Goal: Task Accomplishment & Management: Manage account settings

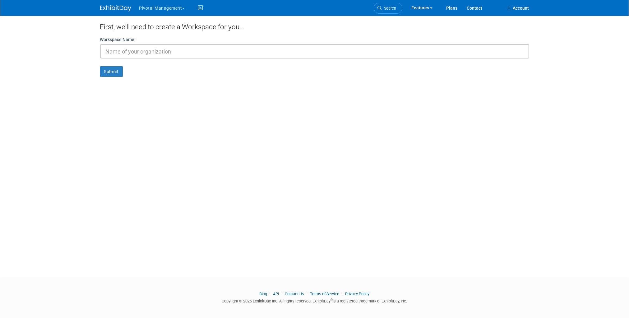
click at [175, 8] on button "Pivotal Management" at bounding box center [166, 7] width 54 height 14
drag, startPoint x: 165, startPoint y: 102, endPoint x: 163, endPoint y: 98, distance: 4.3
click at [164, 100] on div "First, we'll need to create a Workspace for you... Workspace Name: Submit" at bounding box center [314, 141] width 439 height 250
click at [156, 9] on button "Pivotal Management" at bounding box center [166, 7] width 54 height 14
click at [162, 29] on link "Pivotal Management" at bounding box center [167, 28] width 56 height 9
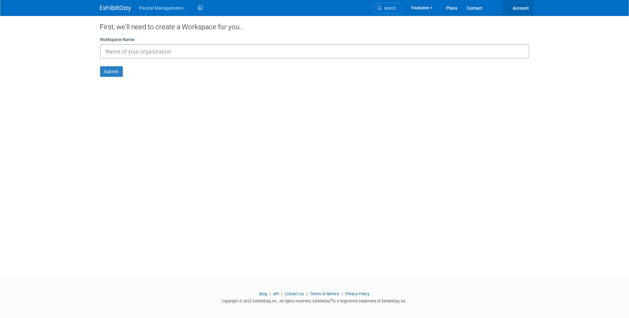
click at [519, 9] on link "Account" at bounding box center [518, 8] width 31 height 16
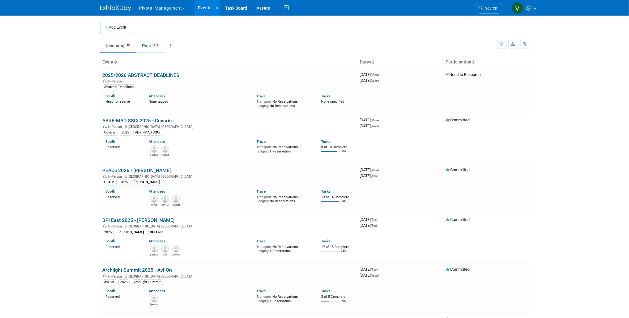
click at [152, 45] on link "Past 345" at bounding box center [151, 46] width 27 height 12
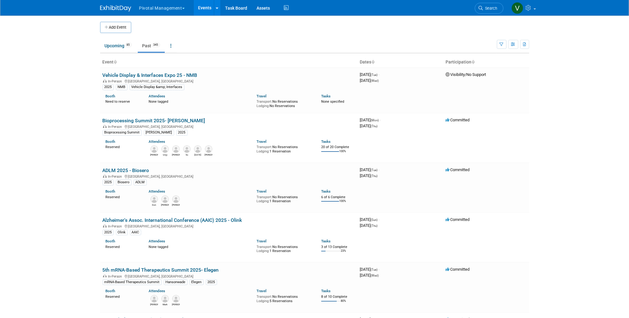
scroll to position [351, 0]
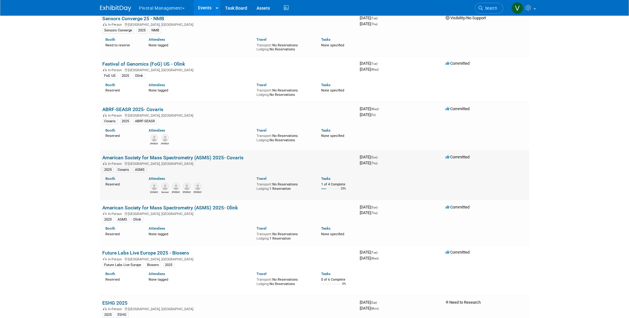
click at [161, 158] on link "American Society for Mass Spectrometry (ASMS) 2025- Covaris" at bounding box center [173, 158] width 141 height 6
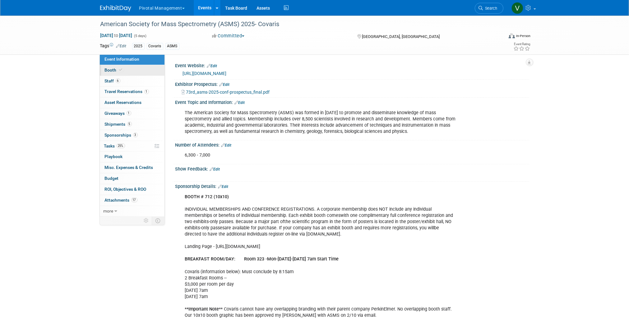
click at [122, 70] on span at bounding box center [121, 69] width 6 height 5
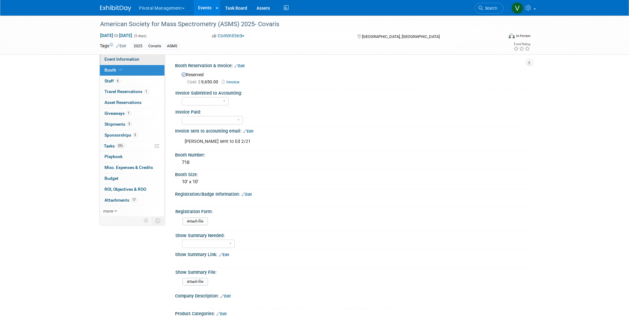
click at [154, 61] on link "Event Information" at bounding box center [132, 59] width 65 height 11
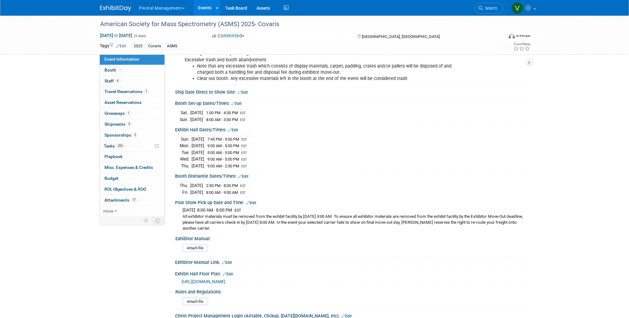
scroll to position [1216, 0]
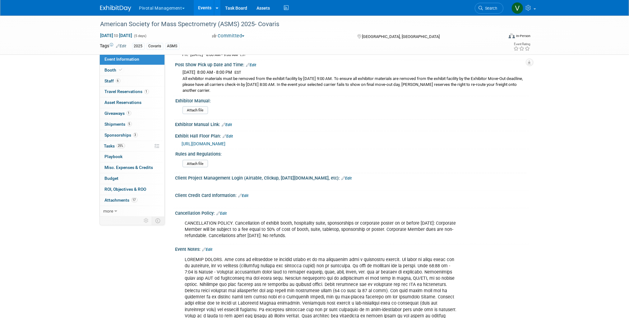
click at [226, 141] on span "https://s23.a2zinc.net/clients/asms/asms2025/Public/EventMap.aspx?shMode=E" at bounding box center [204, 143] width 44 height 5
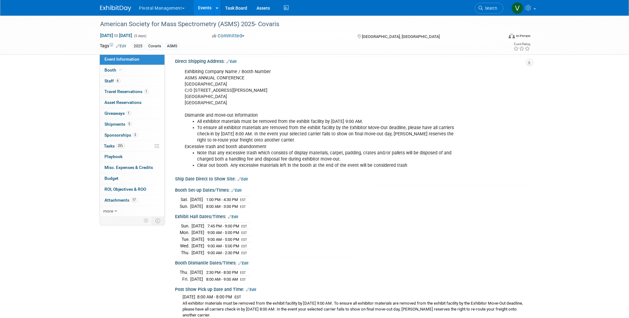
scroll to position [913, 0]
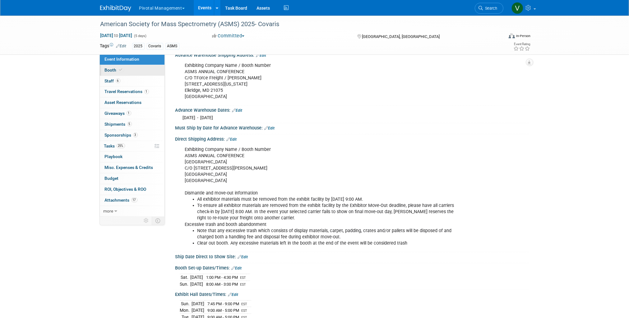
click at [139, 69] on link "Booth" at bounding box center [132, 70] width 65 height 11
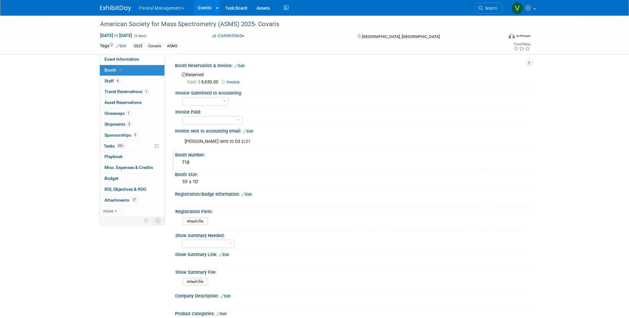
click at [198, 160] on div "718" at bounding box center [352, 163] width 345 height 10
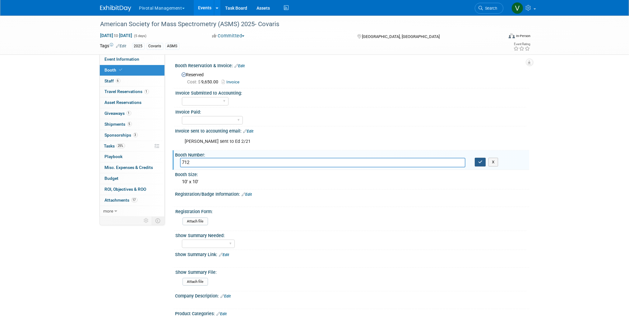
type input "712"
click at [482, 163] on icon "button" at bounding box center [480, 162] width 4 height 4
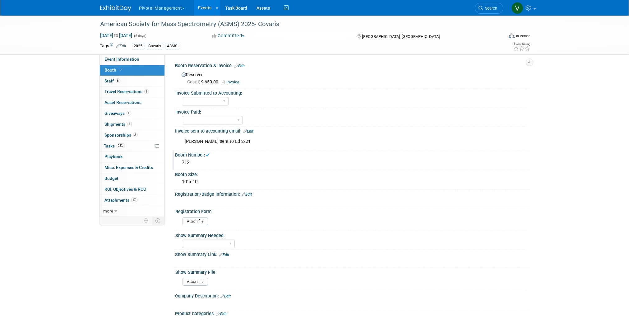
click at [206, 7] on link "Events" at bounding box center [205, 8] width 23 height 16
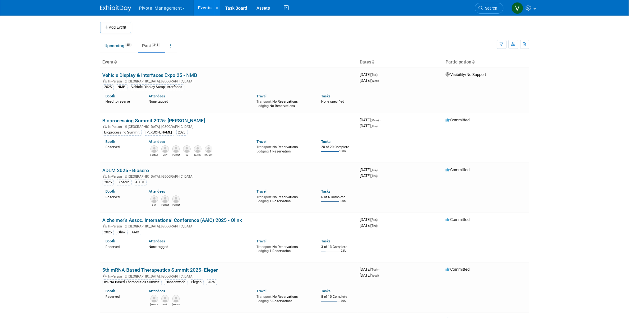
scroll to position [351, 0]
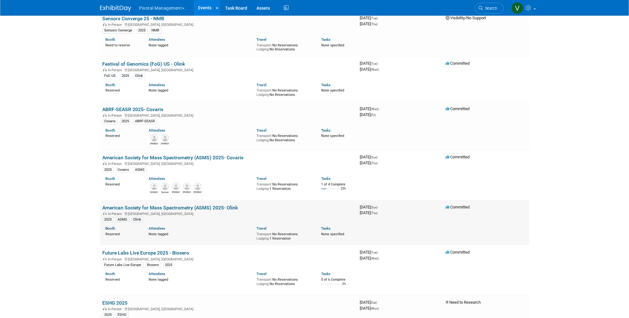
click at [107, 229] on link "Booth" at bounding box center [111, 228] width 10 height 4
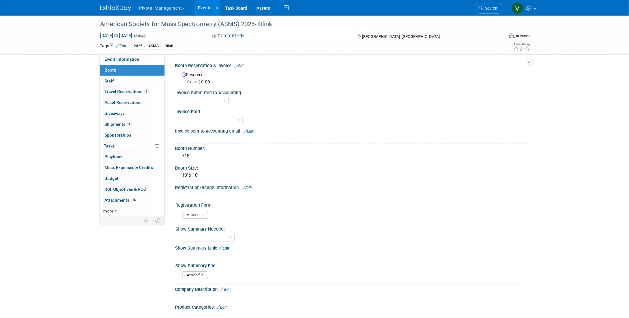
click at [206, 6] on link "Events" at bounding box center [205, 8] width 23 height 16
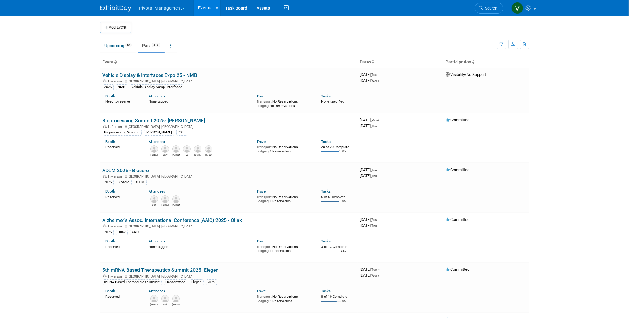
scroll to position [351, 0]
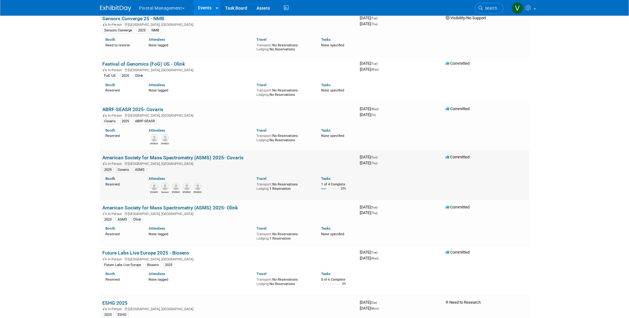
click at [112, 179] on link "Booth" at bounding box center [111, 178] width 10 height 4
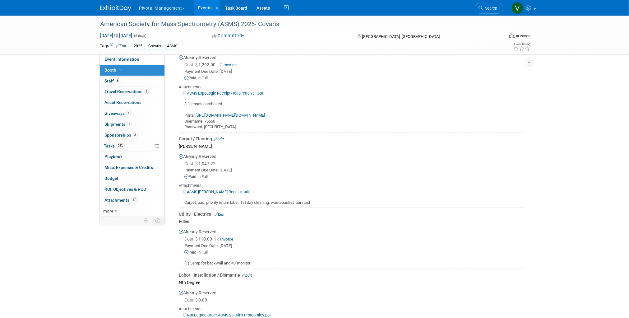
scroll to position [477, 0]
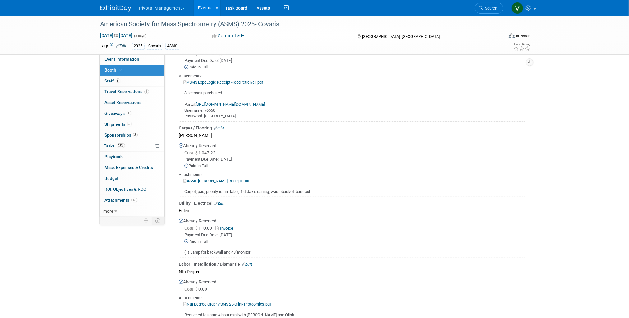
click at [226, 179] on link "ASMS Freeman Receipt .pdf" at bounding box center [217, 181] width 66 height 5
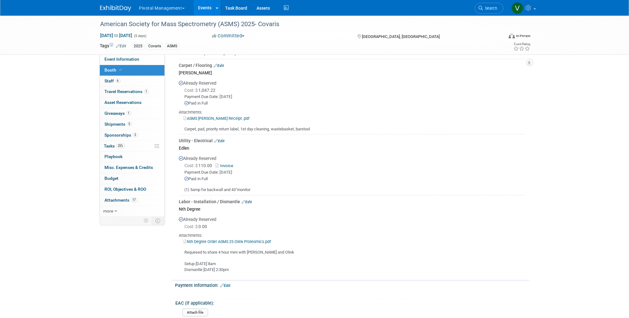
scroll to position [540, 0]
click at [352, 152] on div "Already Reserved Cost: $ 110.00 Invoice Payment Due Date: Apr 15, 2025 Paid in …" at bounding box center [352, 172] width 346 height 41
